Goal: Find specific page/section: Find specific page/section

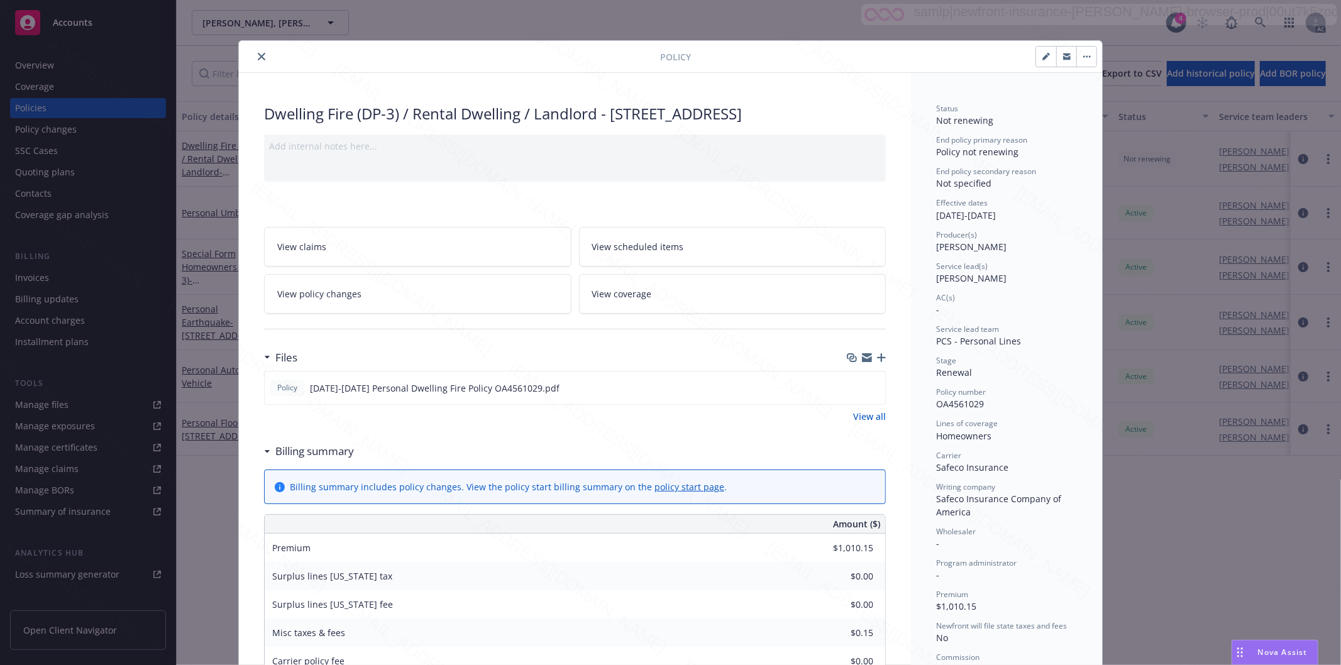
click at [258, 58] on icon "close" at bounding box center [262, 57] width 8 height 8
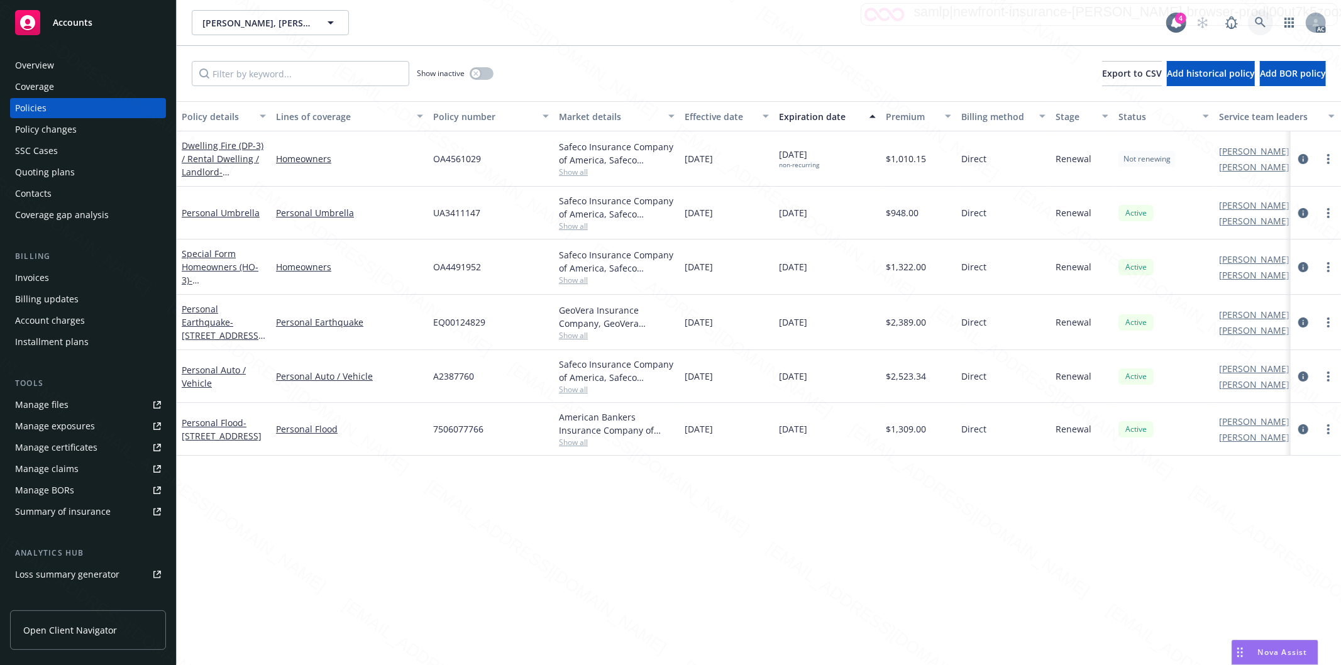
click at [1258, 20] on icon at bounding box center [1260, 22] width 11 height 11
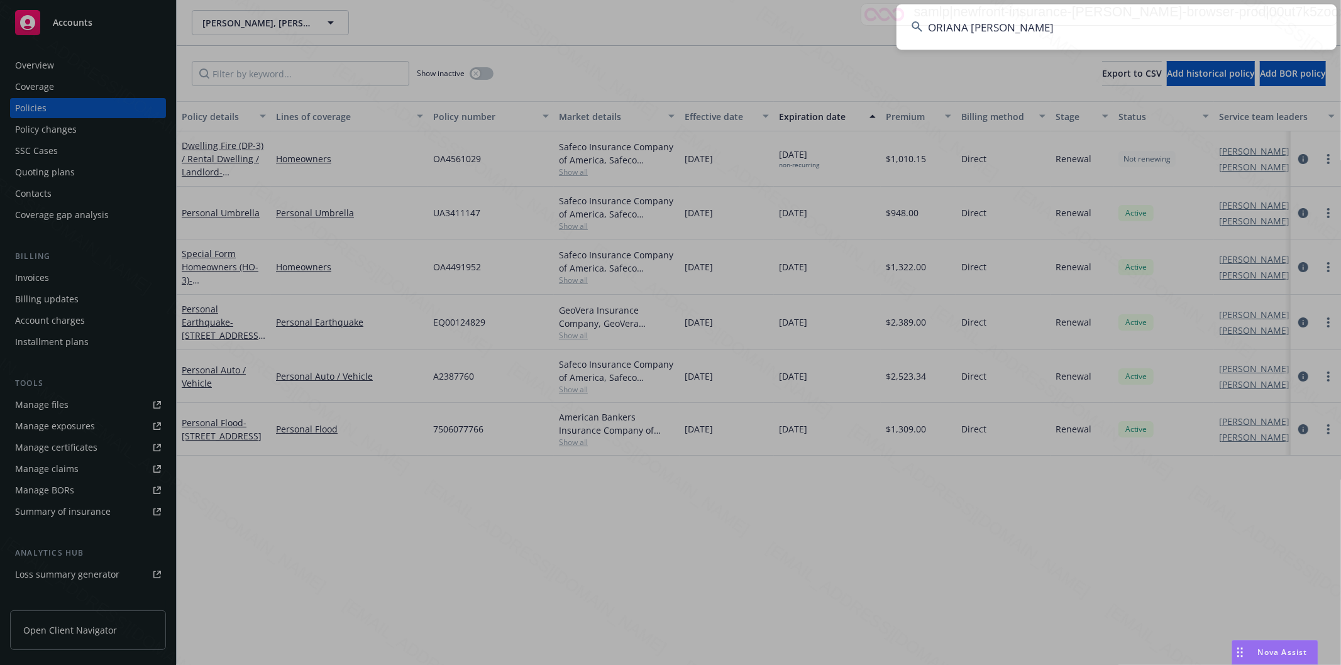
type input "ORIANA [PERSON_NAME]"
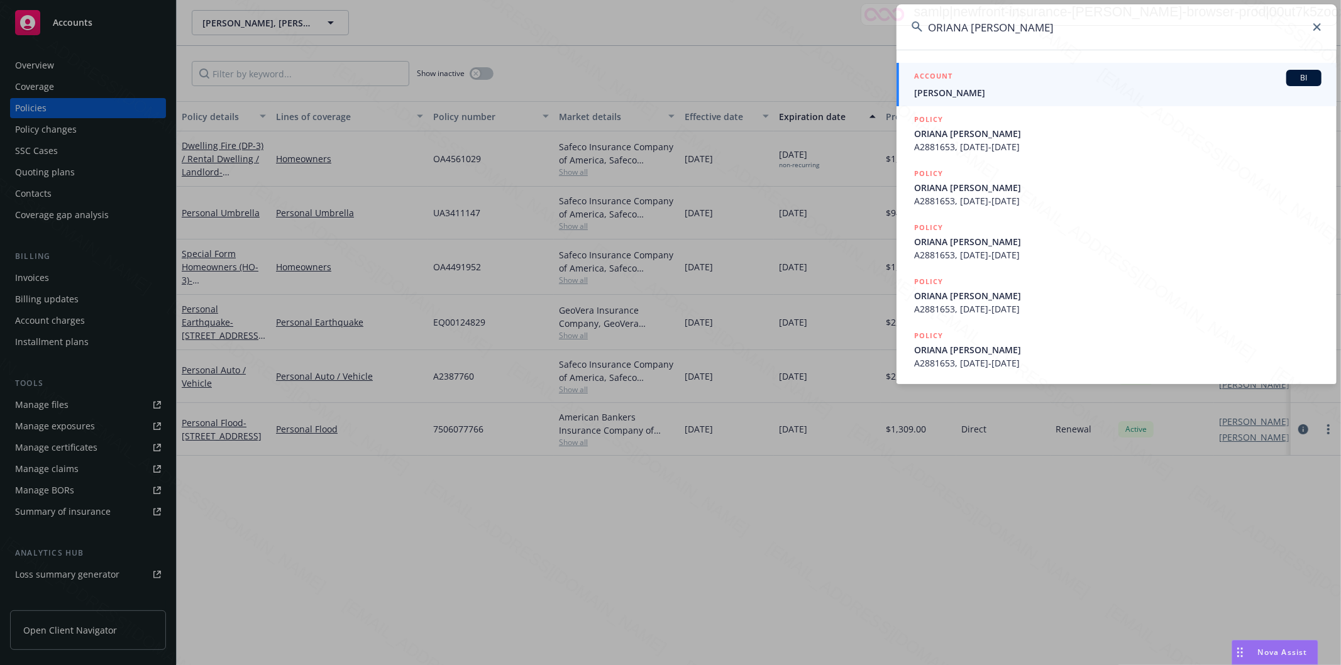
click at [1083, 33] on input "ORIANA [PERSON_NAME]" at bounding box center [1116, 26] width 440 height 45
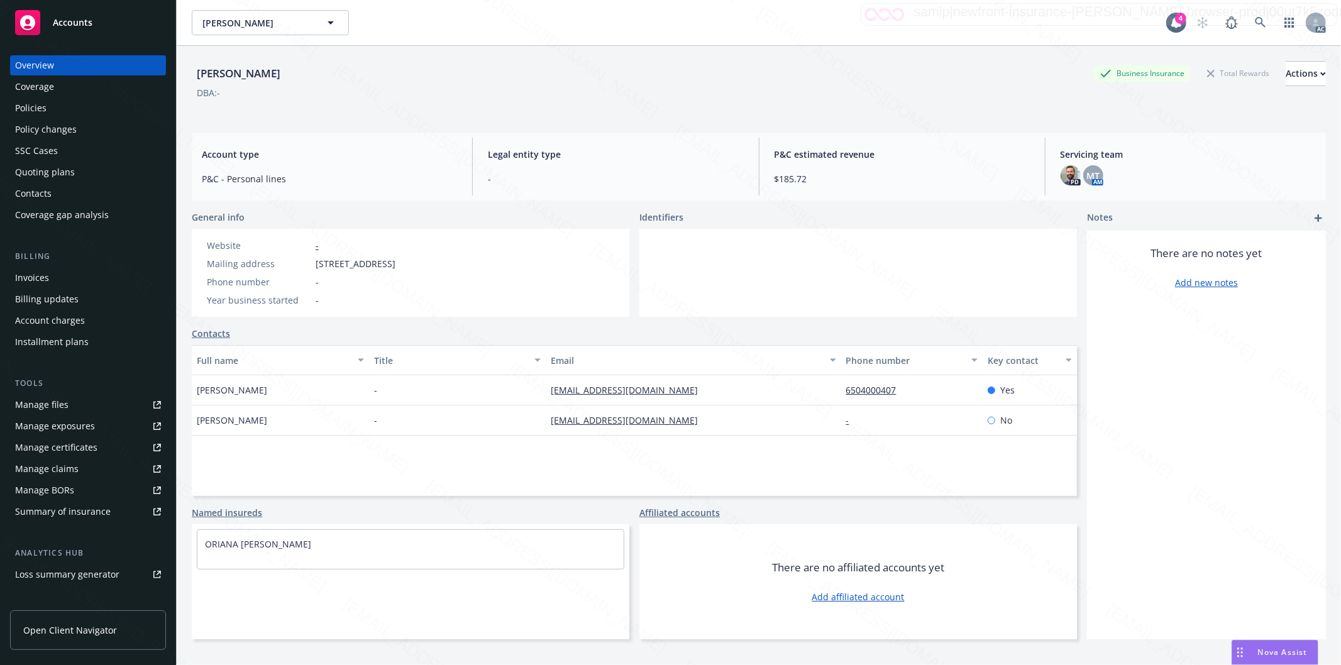
click at [33, 106] on div "Policies" at bounding box center [30, 108] width 31 height 20
